Goal: Navigation & Orientation: Find specific page/section

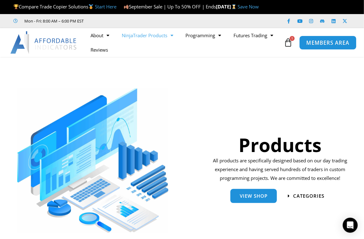
click at [325, 45] on span "MEMBERS AREA" at bounding box center [327, 42] width 43 height 5
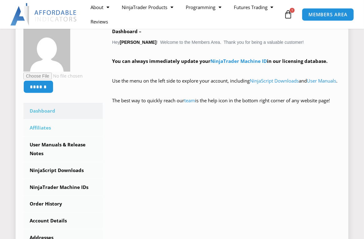
scroll to position [113, 0]
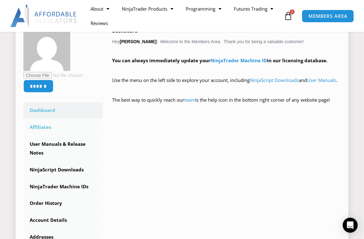
click at [42, 135] on link "Affiliates" at bounding box center [62, 127] width 79 height 16
